Goal: Task Accomplishment & Management: Manage account settings

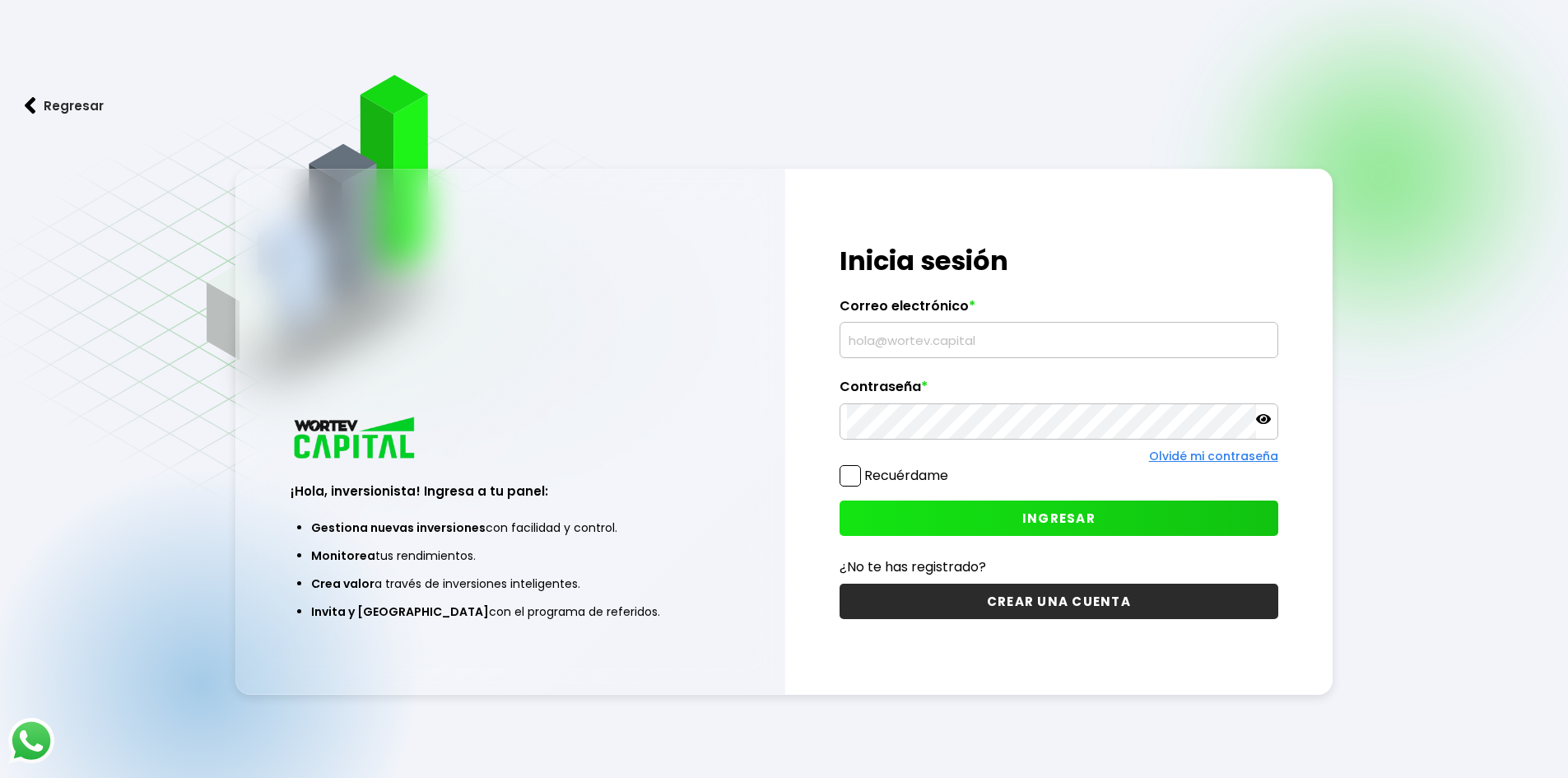
type input "[EMAIL_ADDRESS][DOMAIN_NAME]"
click at [896, 526] on button "INGRESAR" at bounding box center [1058, 518] width 438 height 36
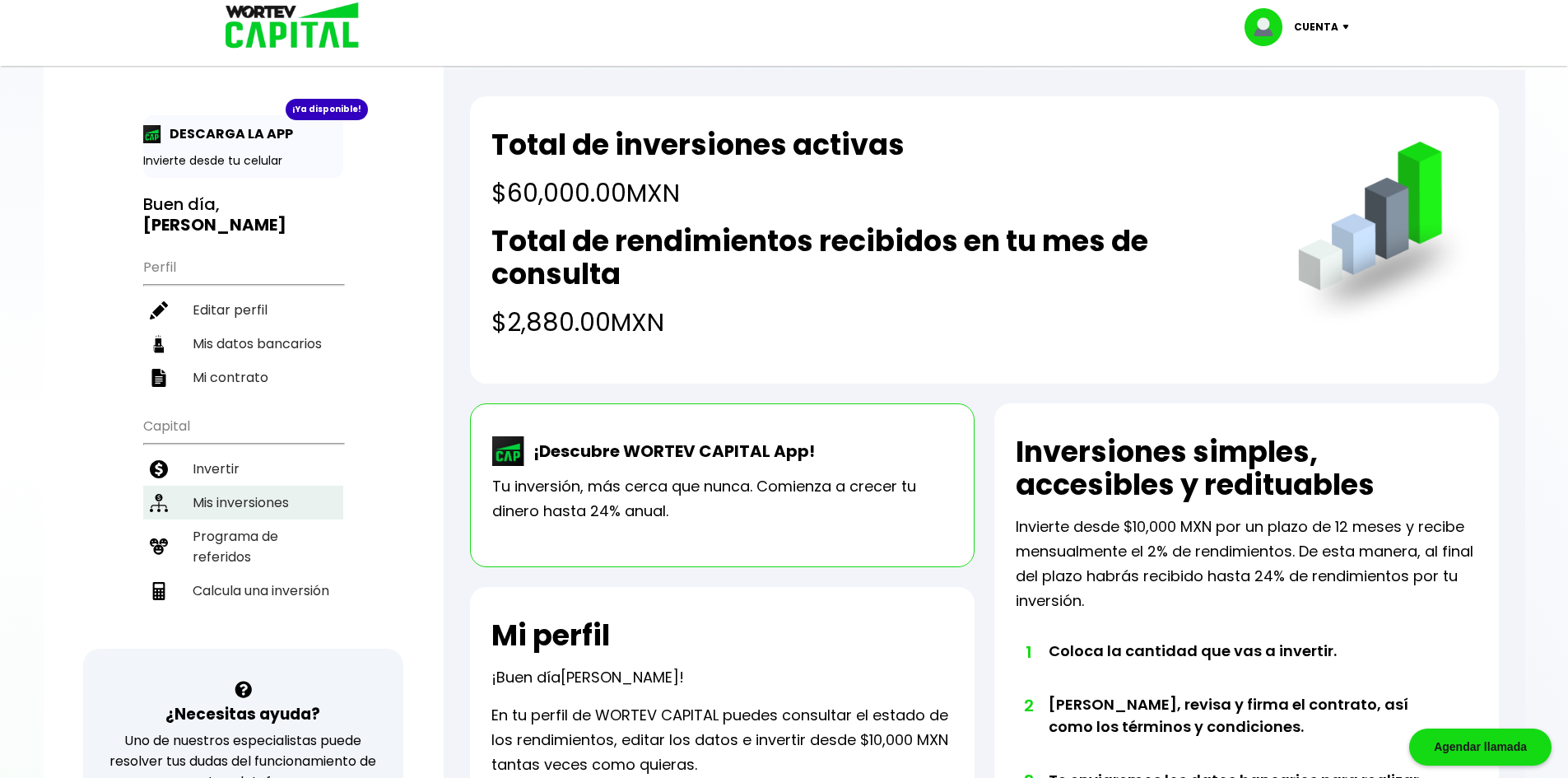
click at [239, 486] on li "Mis inversiones" at bounding box center [243, 503] width 200 height 34
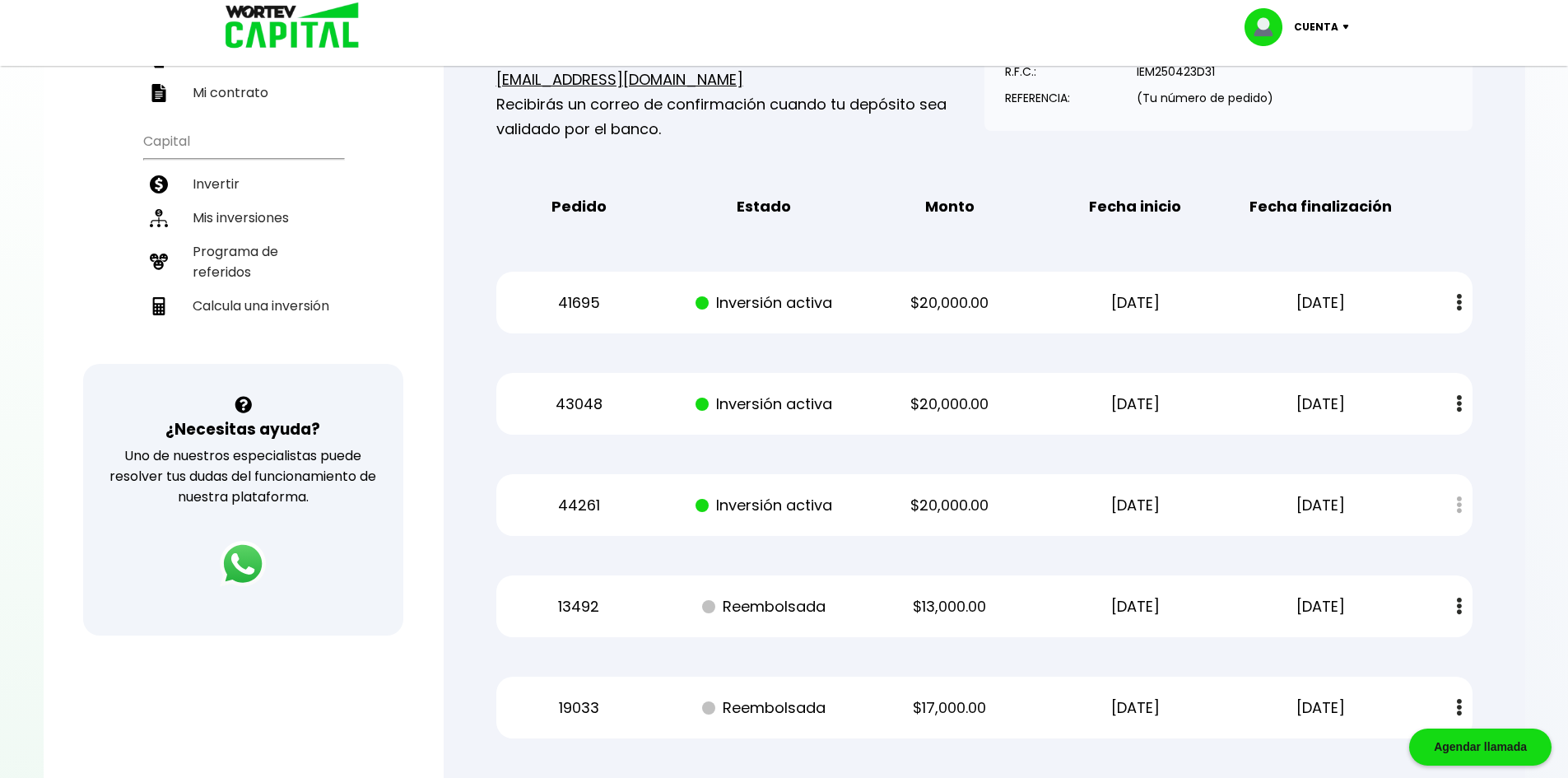
scroll to position [329, 0]
